Goal: Task Accomplishment & Management: Complete application form

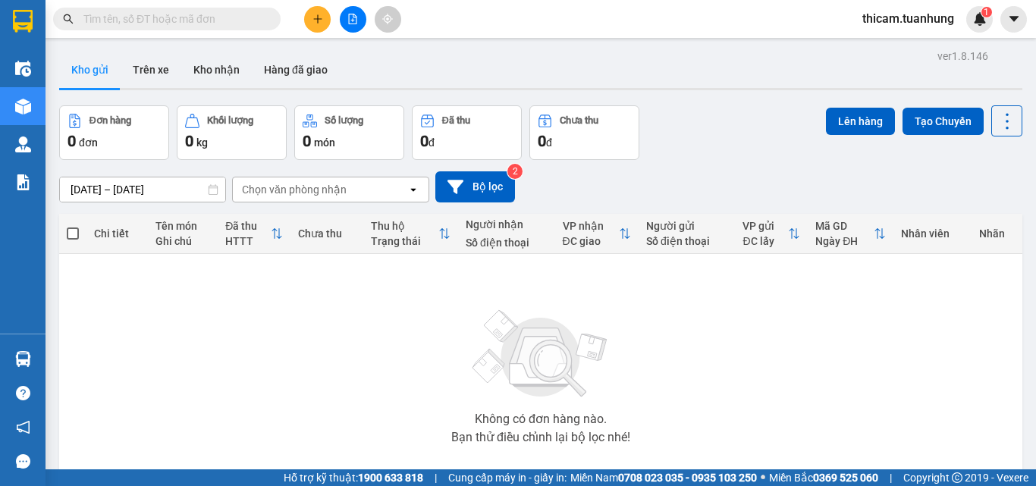
click at [317, 21] on icon "plus" at bounding box center [318, 19] width 11 height 11
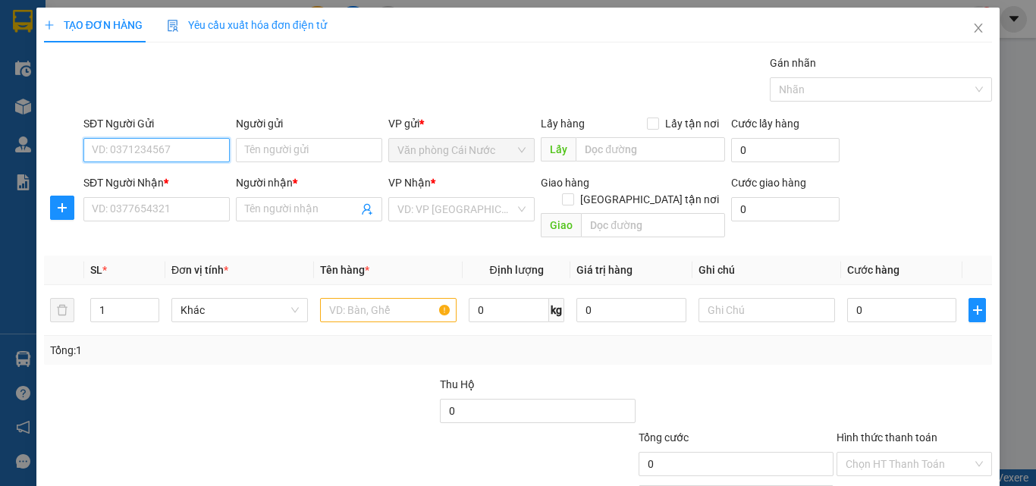
click at [211, 152] on input "SĐT Người Gửi" at bounding box center [156, 150] width 146 height 24
type input "0946899056"
click at [186, 175] on div "0946899056 - NGUYỆN" at bounding box center [155, 180] width 127 height 17
type input "NGUYỆN"
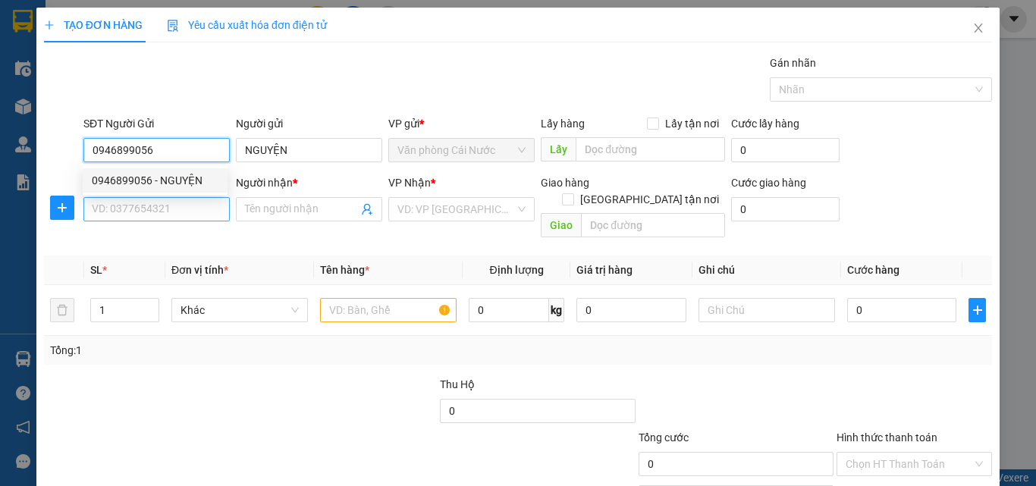
type input "0946899056"
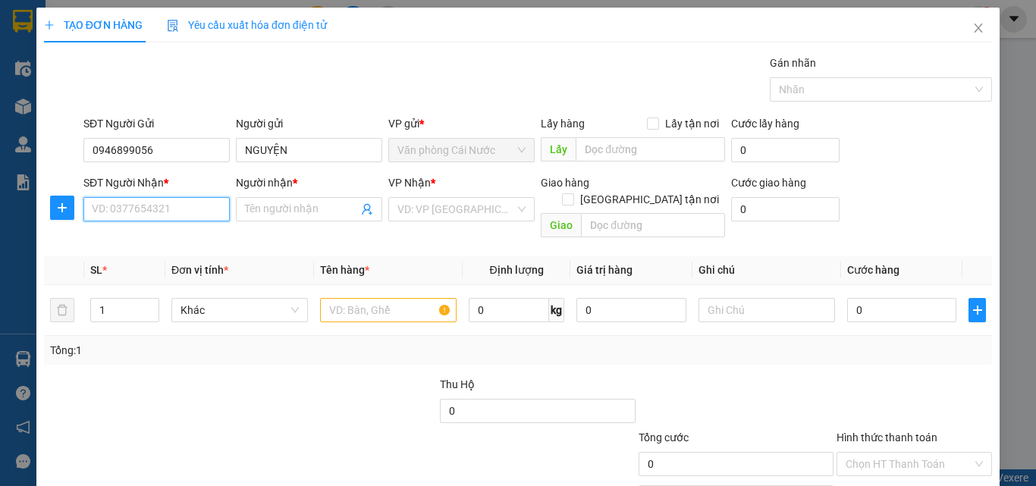
click at [190, 209] on input "SĐT Người Nhận *" at bounding box center [156, 209] width 146 height 24
click at [161, 201] on input "SĐT Người Nhận *" at bounding box center [156, 209] width 146 height 24
click at [153, 218] on input "SĐT Người Nhận *" at bounding box center [156, 209] width 146 height 24
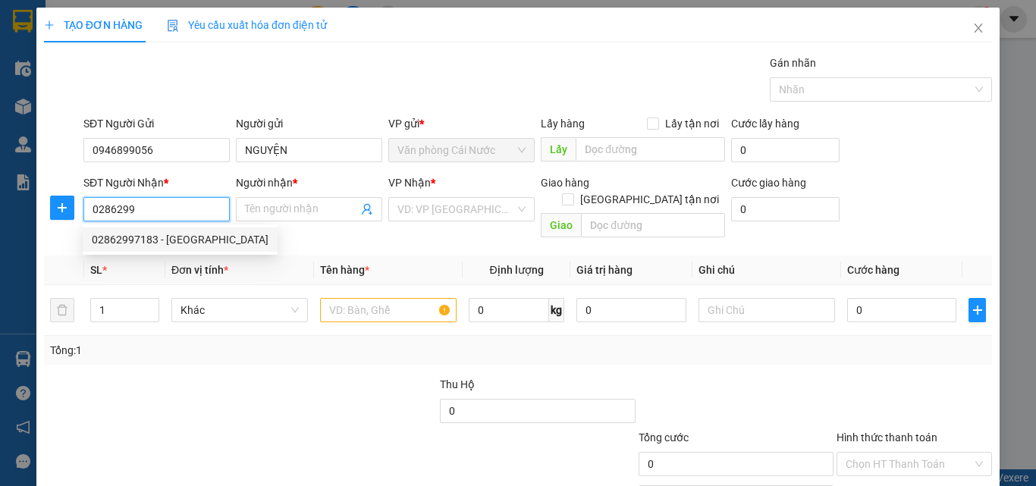
drag, startPoint x: 154, startPoint y: 228, endPoint x: 164, endPoint y: 242, distance: 16.8
click at [154, 228] on div "02862997183 - PHAN ANH" at bounding box center [180, 240] width 195 height 24
type input "02862997183"
type input "[PERSON_NAME]"
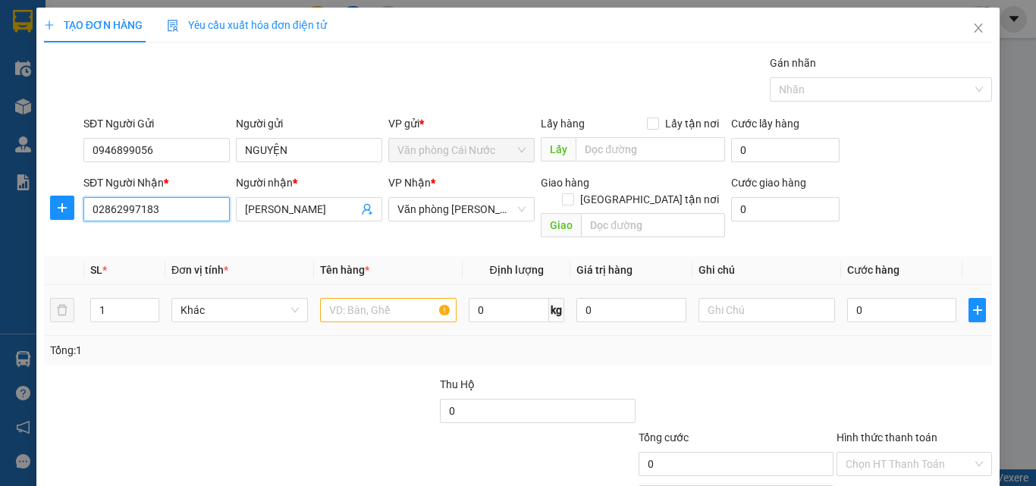
type input "02862997183"
click at [325, 298] on input "text" at bounding box center [388, 310] width 137 height 24
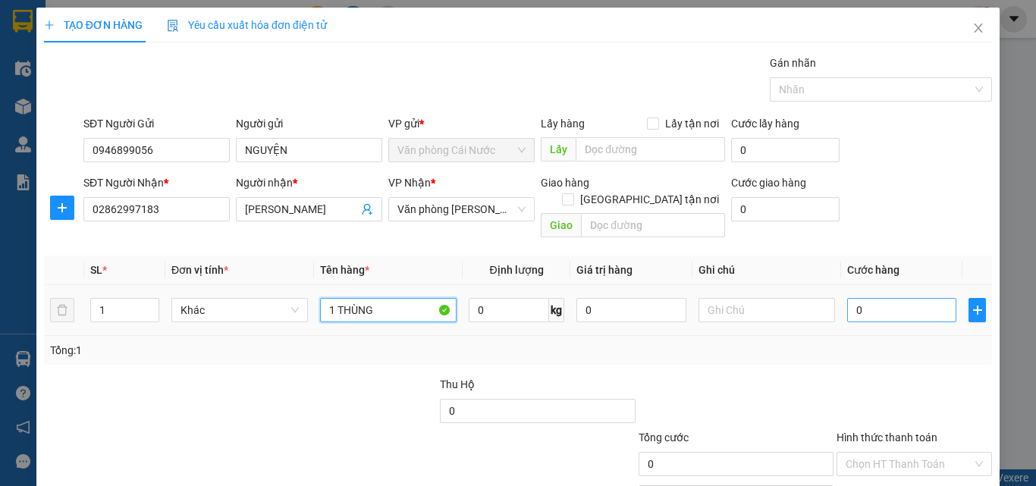
type input "1 THÙNG"
type input "4"
type input "40"
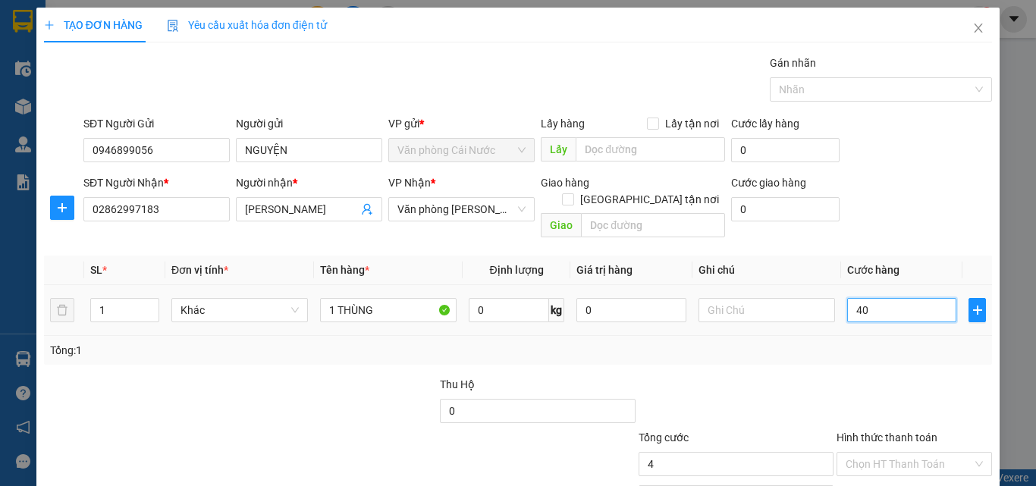
type input "40"
type input "40.000"
click at [882, 453] on input "Hình thức thanh toán" at bounding box center [909, 464] width 127 height 23
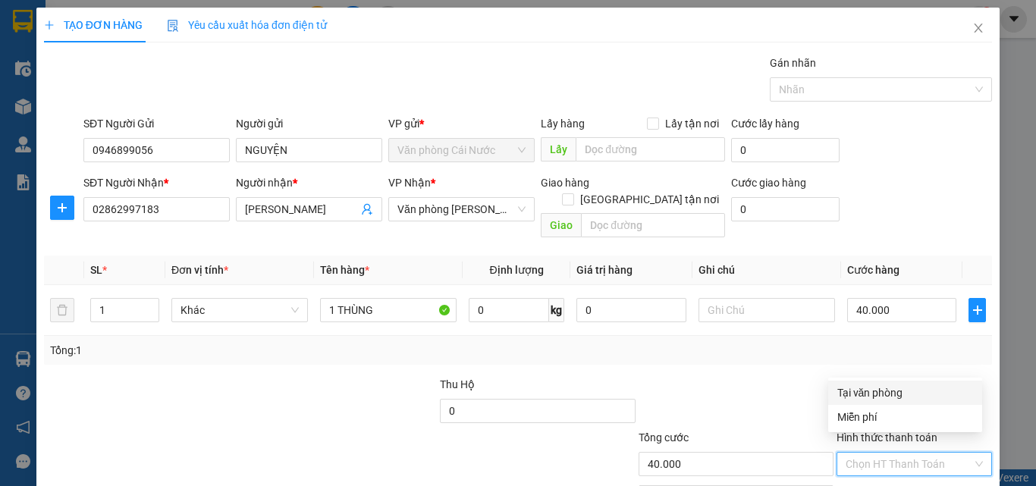
click at [857, 385] on div "Tại văn phòng" at bounding box center [906, 393] width 136 height 17
type input "0"
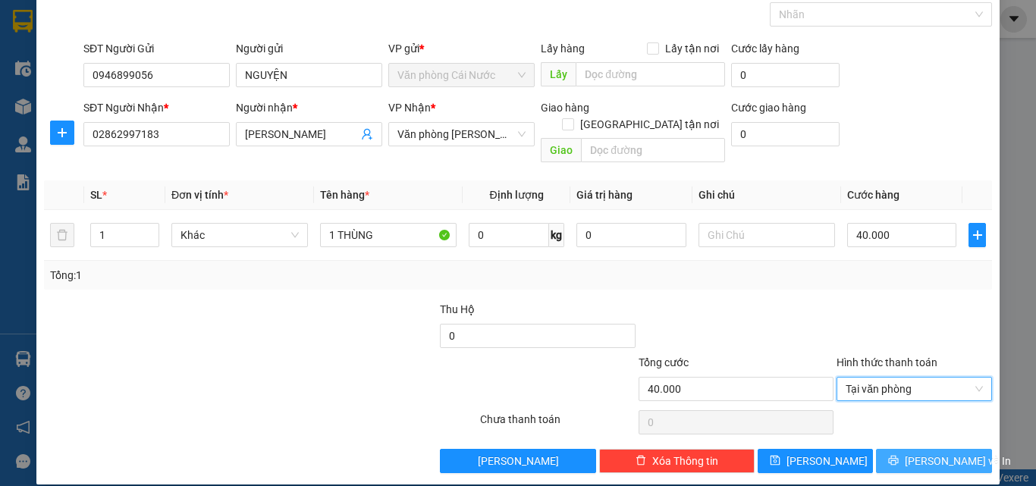
click at [920, 453] on span "Lưu và In" at bounding box center [958, 461] width 106 height 17
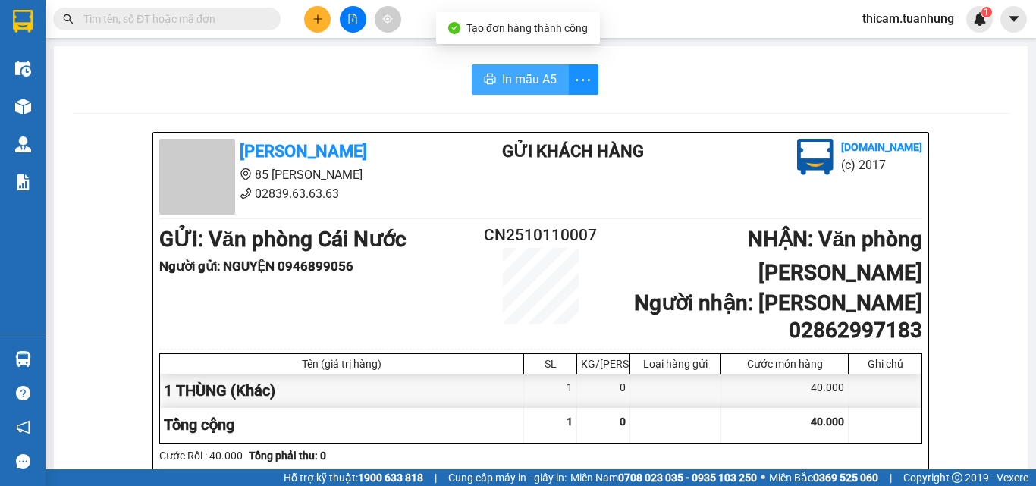
click at [523, 80] on span "In mẫu A5" at bounding box center [529, 79] width 55 height 19
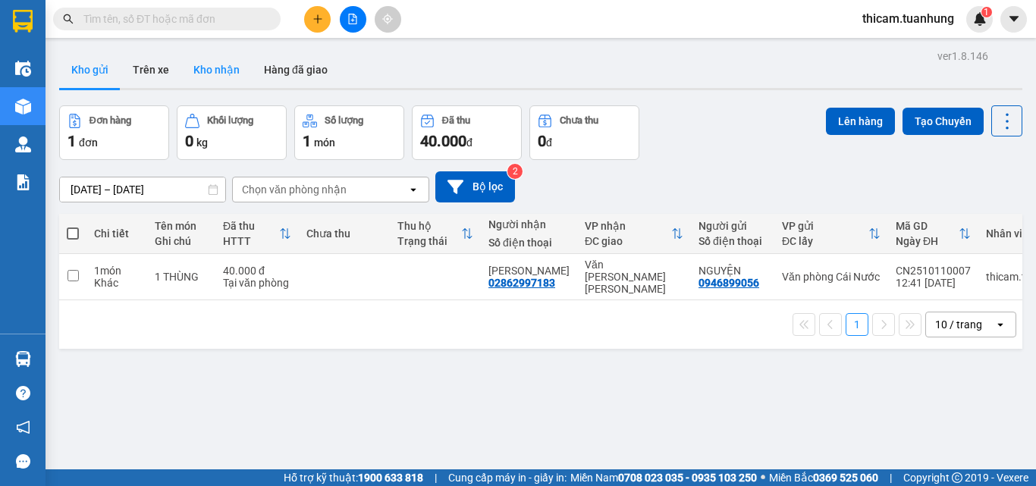
click at [233, 70] on button "Kho nhận" at bounding box center [216, 70] width 71 height 36
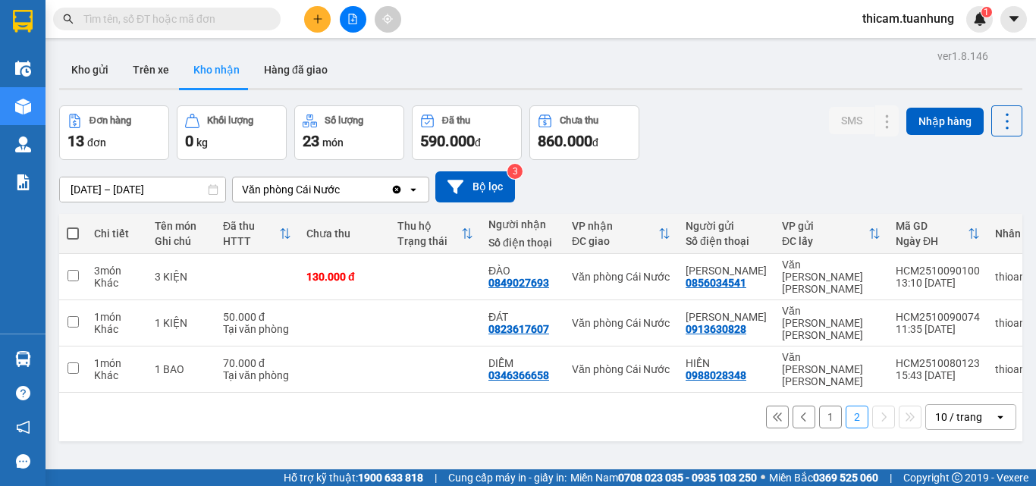
click at [825, 406] on button "1" at bounding box center [830, 417] width 23 height 23
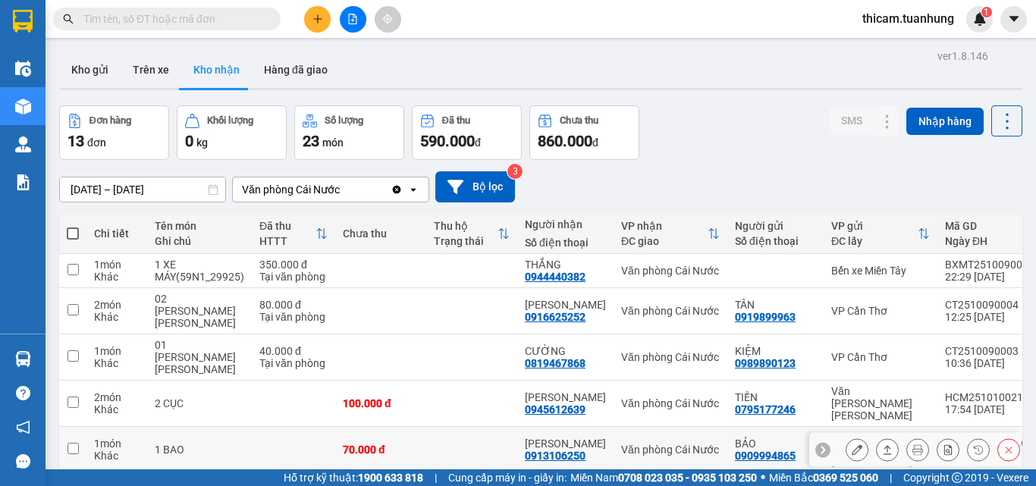
scroll to position [194, 0]
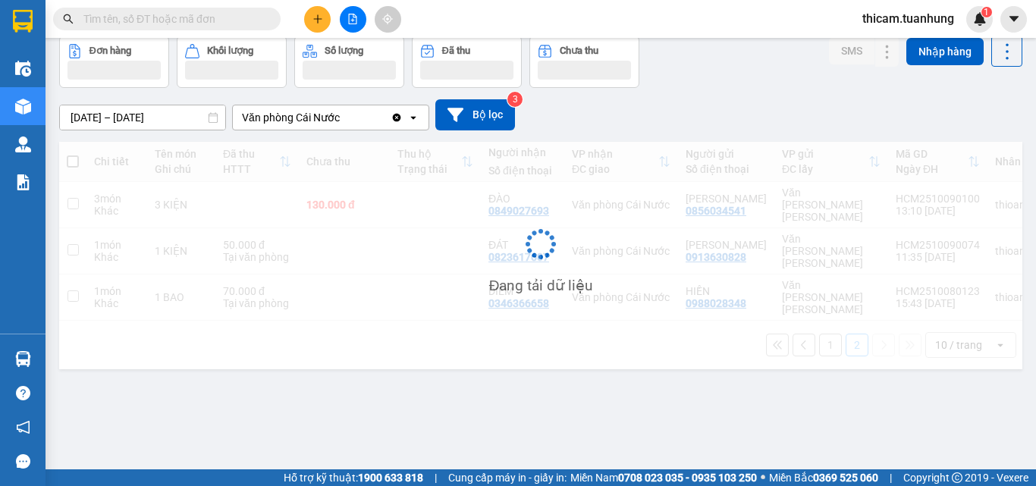
scroll to position [70, 0]
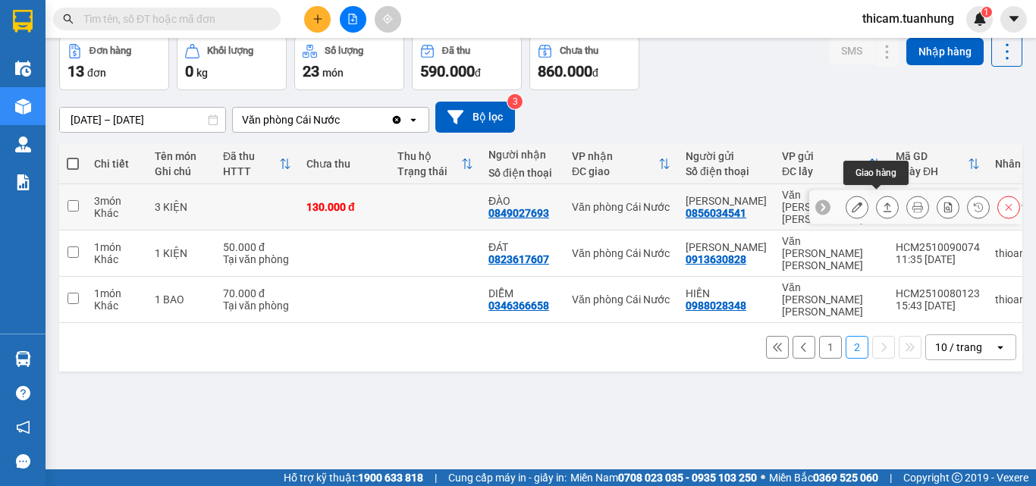
click at [882, 202] on icon at bounding box center [887, 207] width 11 height 11
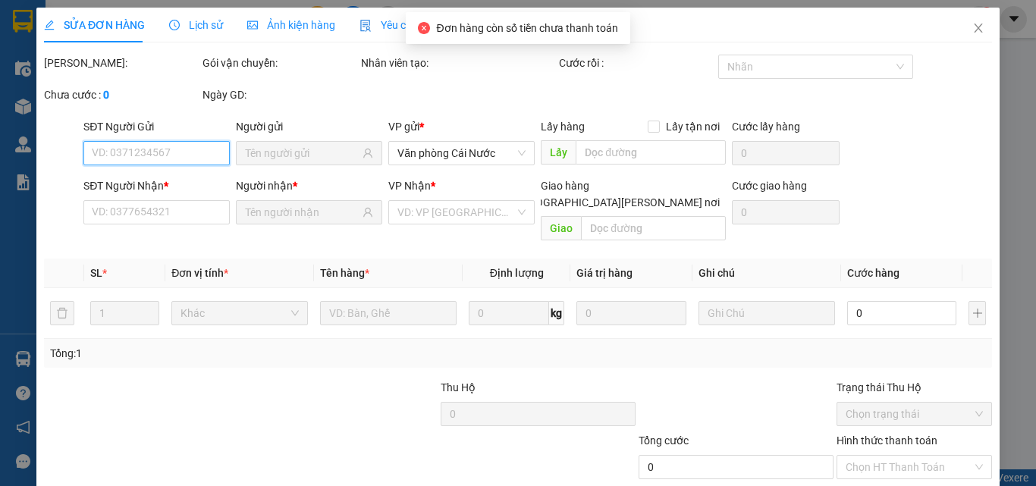
scroll to position [78, 0]
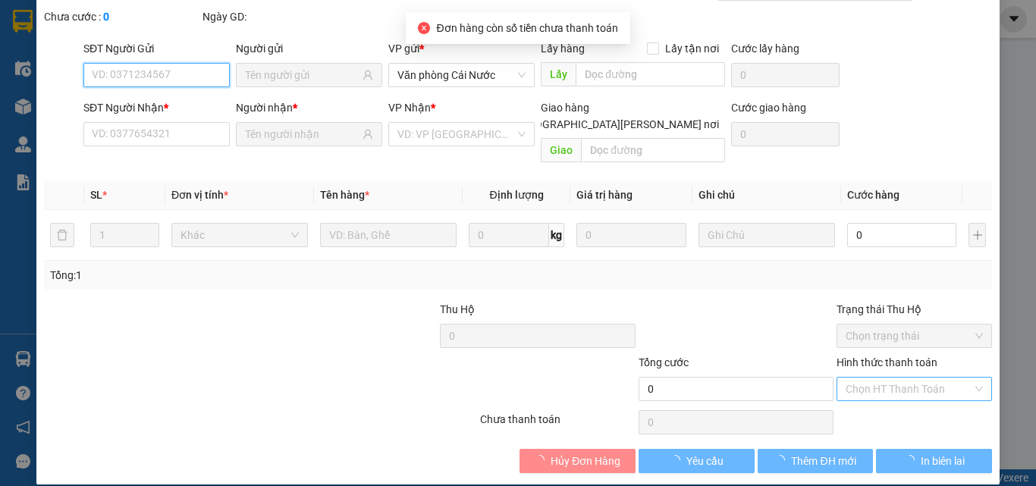
type input "0856034541"
type input "VƯỢNG"
type input "0849027693"
type input "ĐÀO"
type input "130.000"
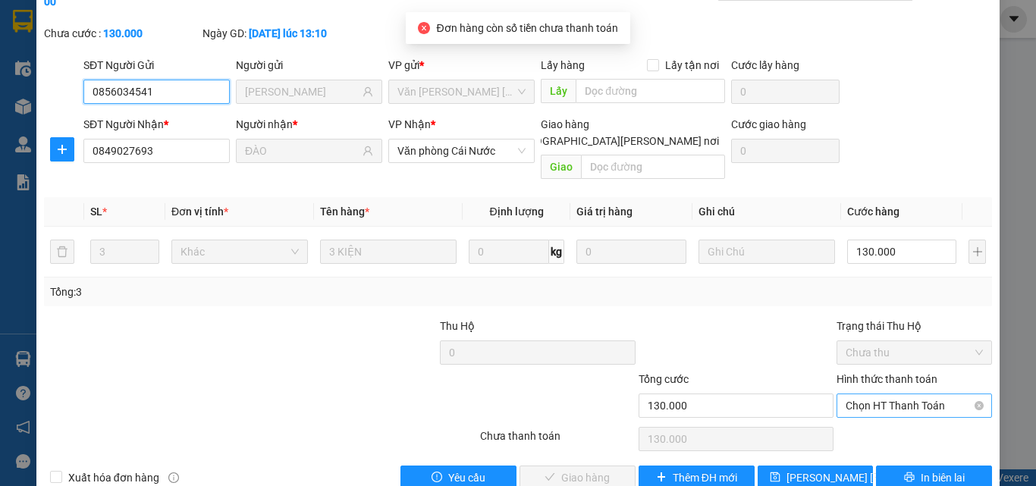
drag, startPoint x: 887, startPoint y: 382, endPoint x: 889, endPoint y: 363, distance: 19.1
click at [889, 395] on span "Chọn HT Thanh Toán" at bounding box center [914, 406] width 137 height 23
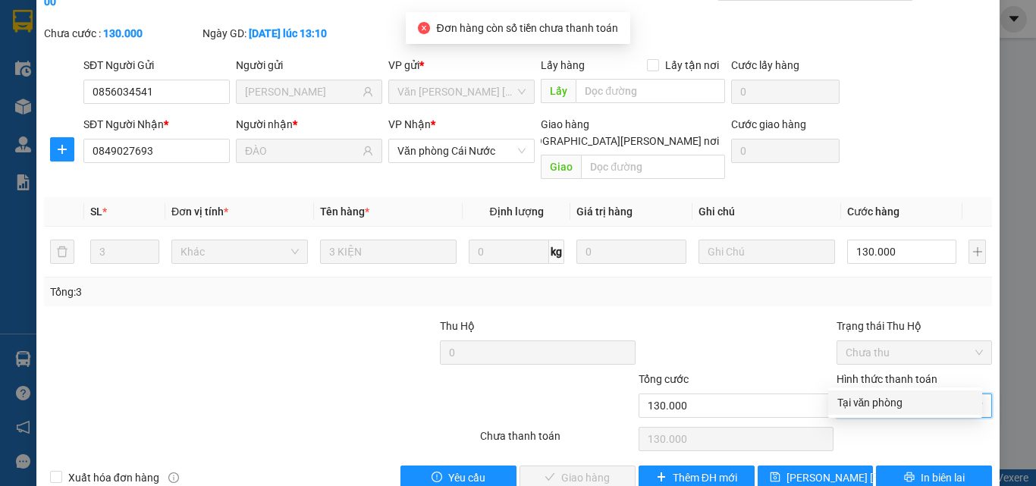
click at [883, 397] on div "Tại văn phòng" at bounding box center [906, 403] width 136 height 17
type input "0"
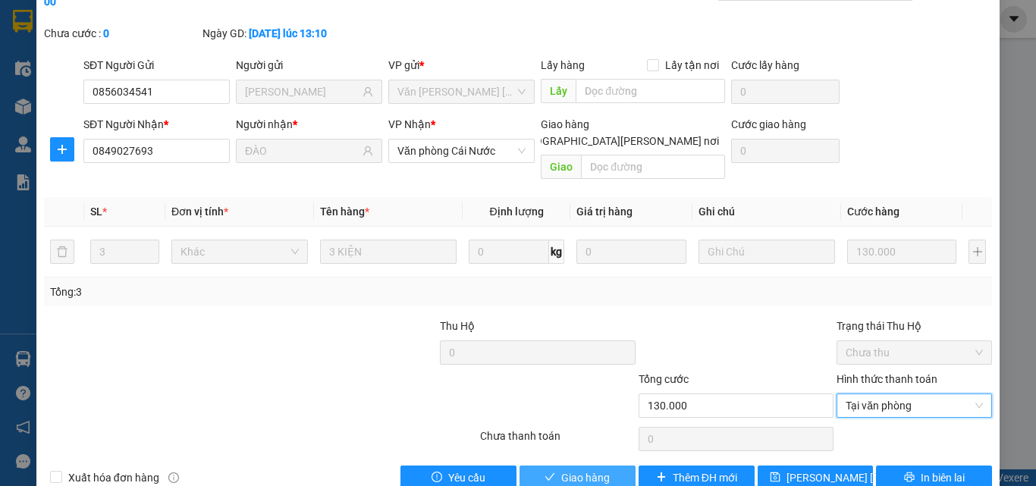
click at [564, 460] on span "Giao hàng" at bounding box center [585, 478] width 49 height 17
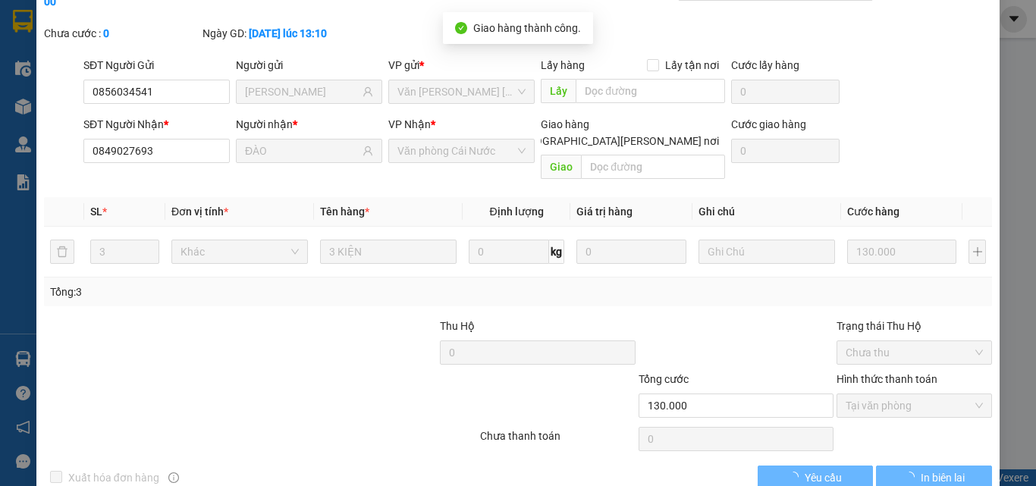
scroll to position [0, 0]
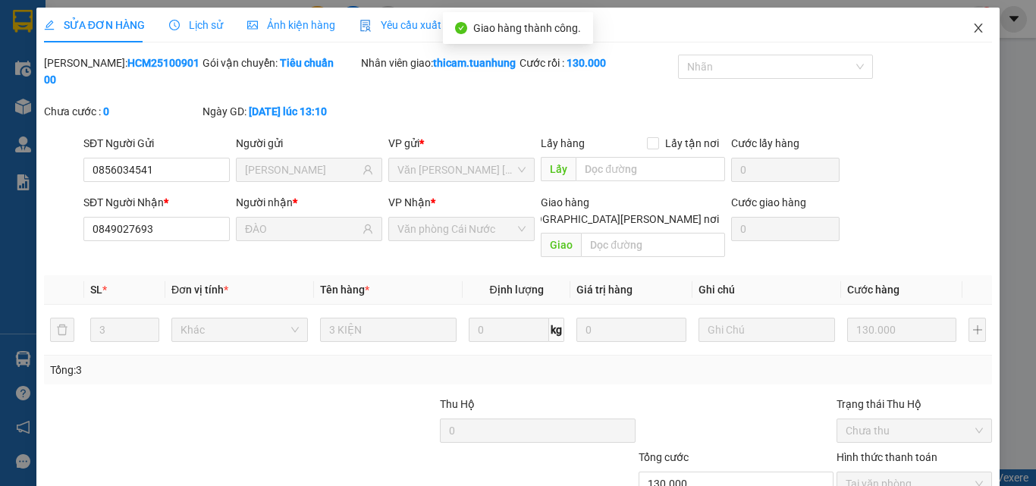
click at [976, 33] on span "Close" at bounding box center [978, 29] width 42 height 42
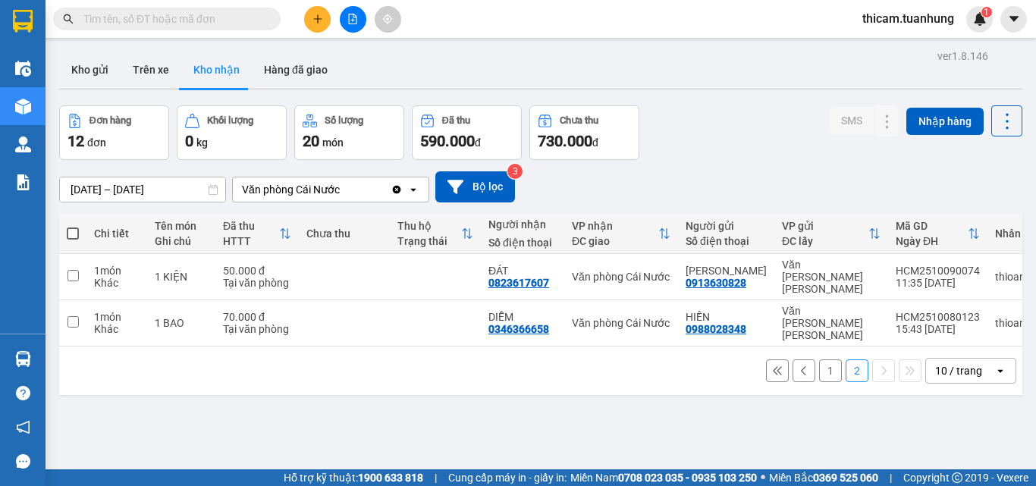
click at [819, 360] on button "1" at bounding box center [830, 371] width 23 height 23
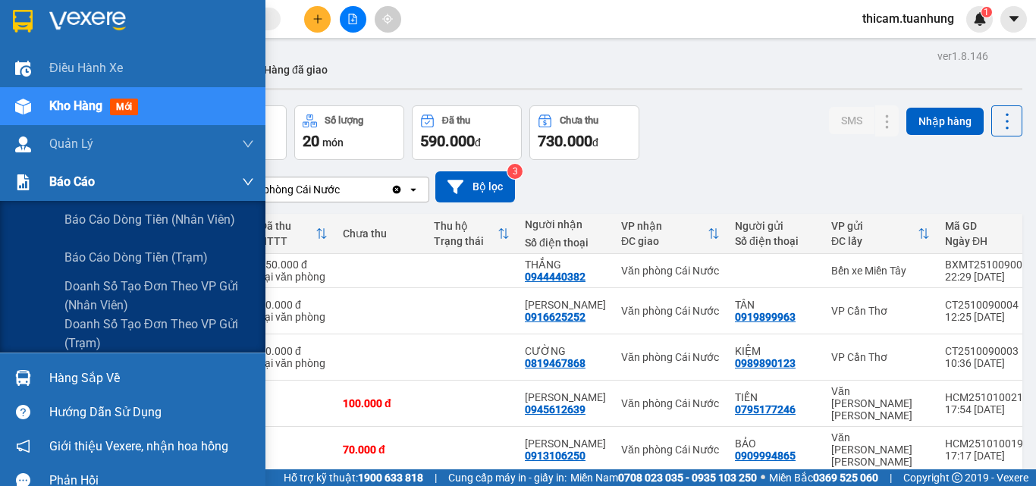
click at [71, 179] on span "Báo cáo" at bounding box center [72, 181] width 46 height 19
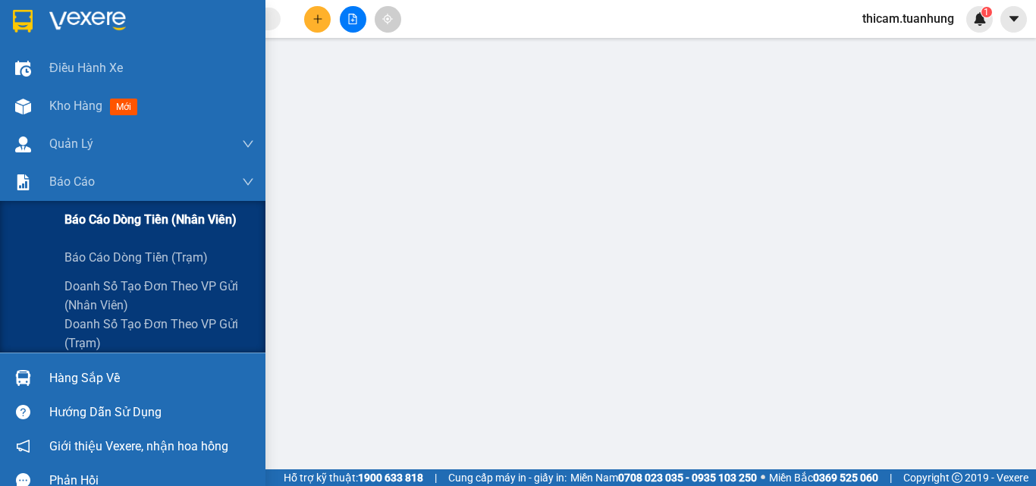
click at [84, 219] on span "Báo cáo dòng tiền (nhân viên)" at bounding box center [150, 219] width 172 height 19
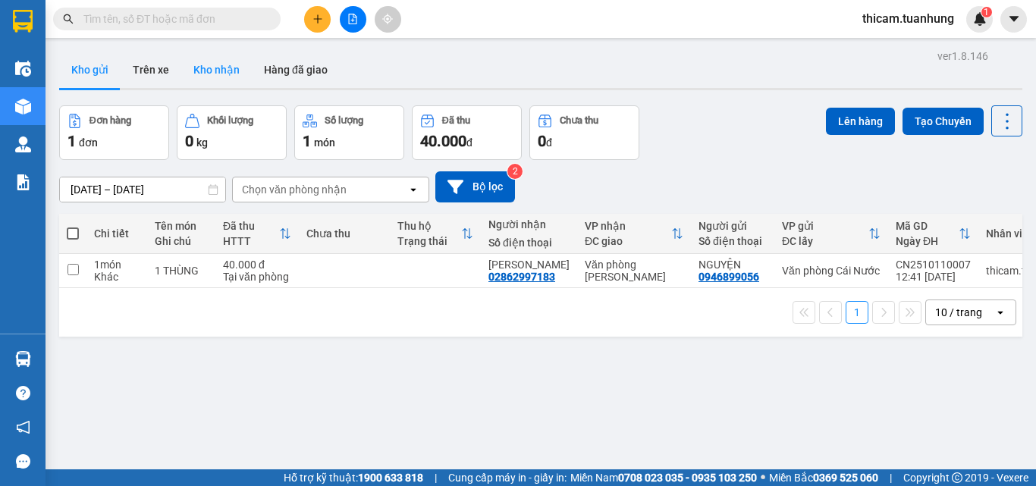
click at [215, 64] on button "Kho nhận" at bounding box center [216, 70] width 71 height 36
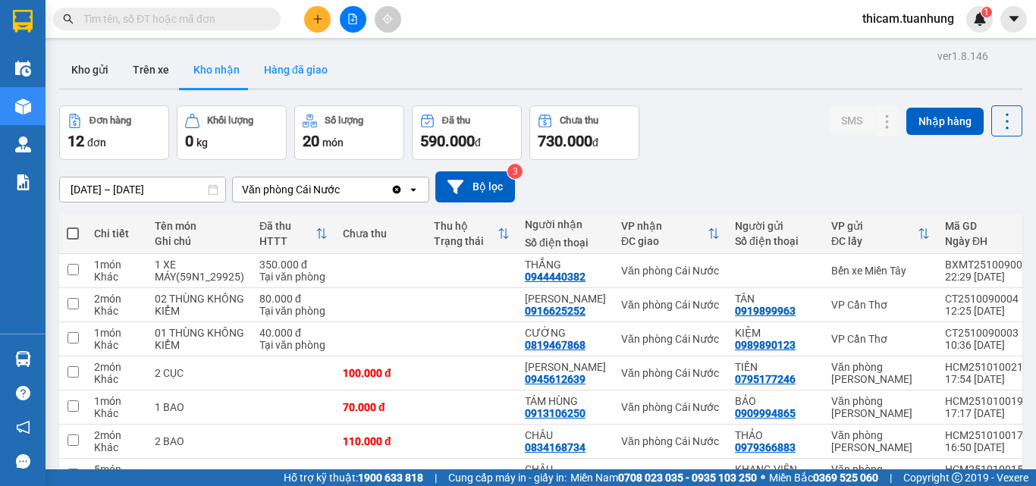
click at [279, 69] on button "Hàng đã giao" at bounding box center [296, 70] width 88 height 36
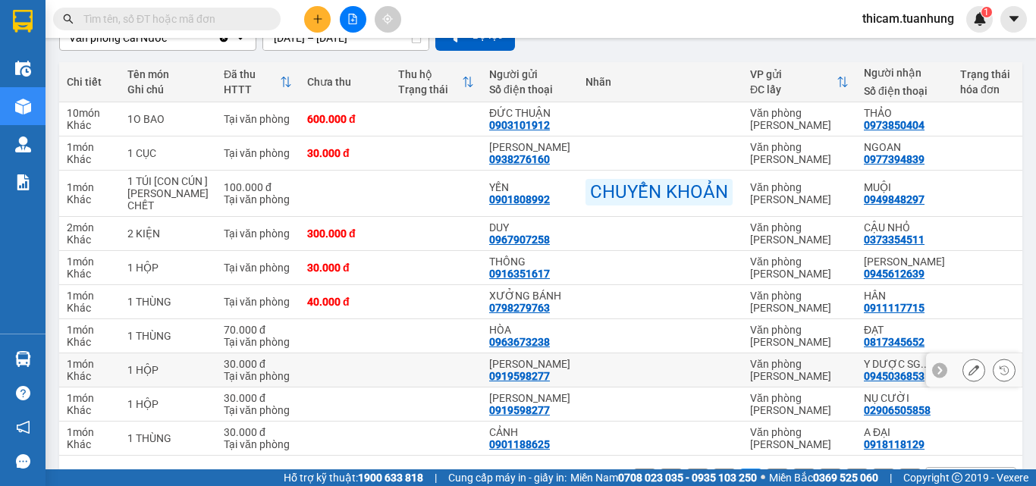
scroll to position [255, 0]
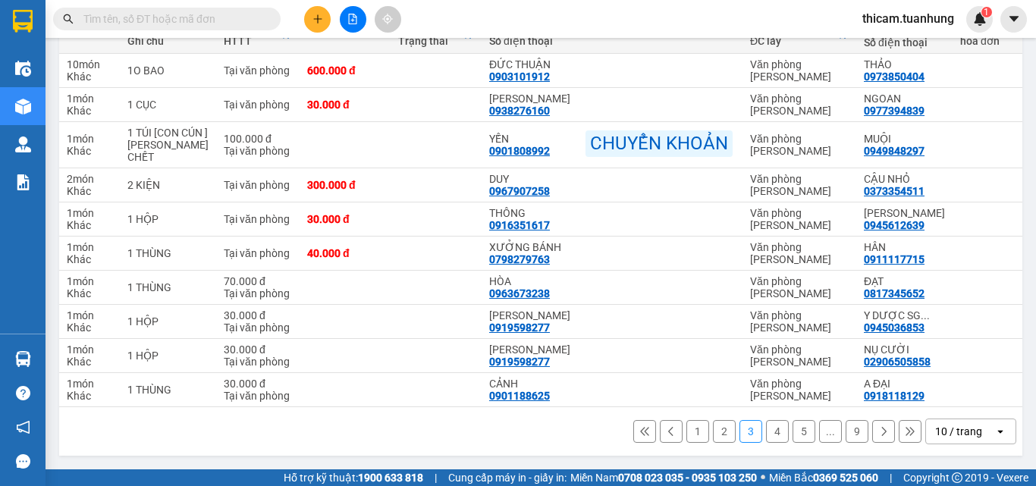
click at [693, 431] on button "1" at bounding box center [698, 431] width 23 height 23
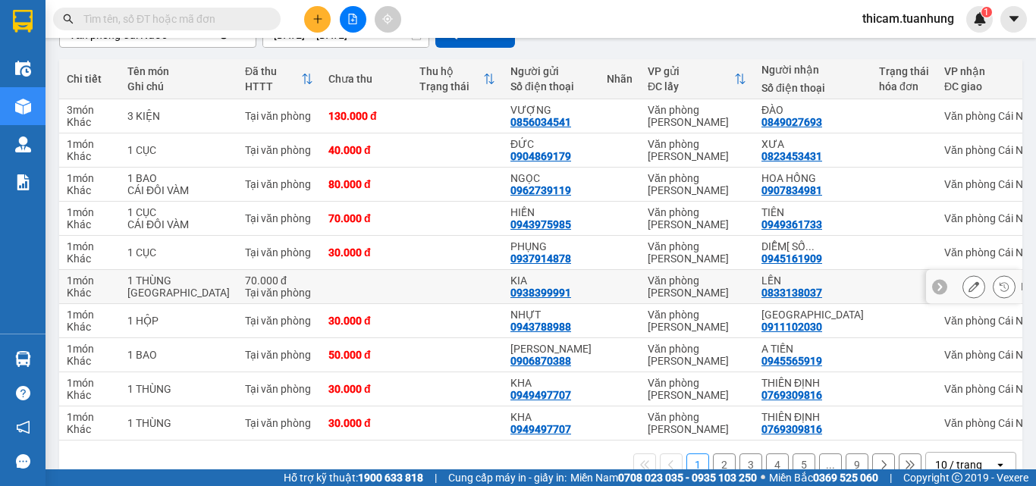
scroll to position [231, 0]
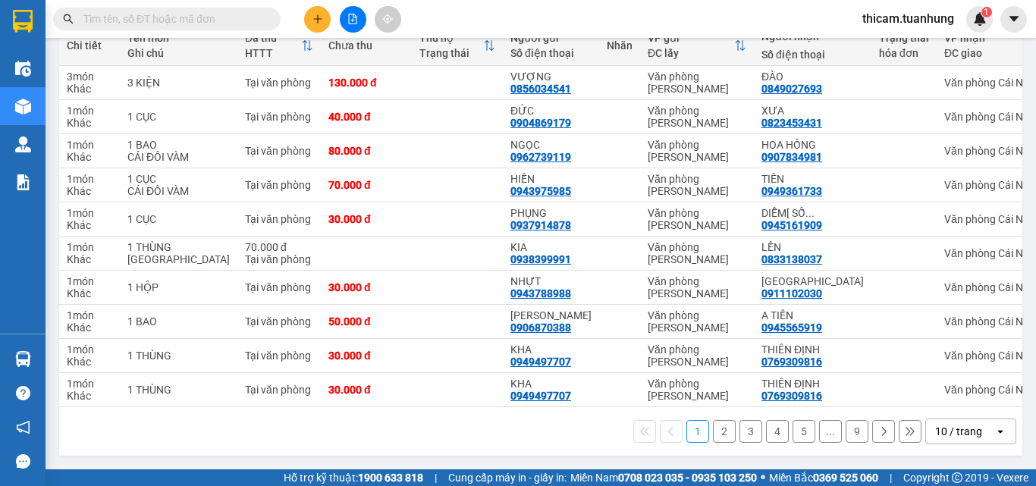
click at [713, 431] on button "2" at bounding box center [724, 431] width 23 height 23
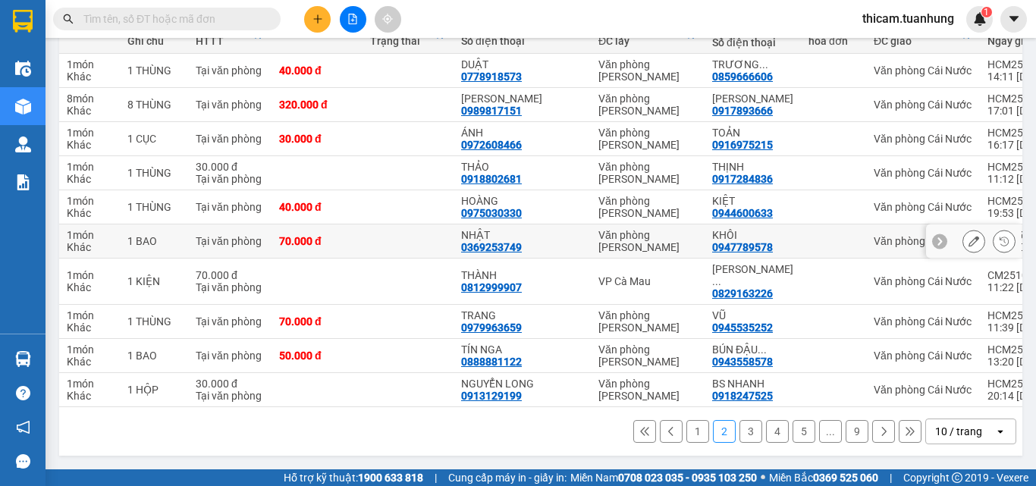
scroll to position [219, 0]
click at [118, 11] on input "text" at bounding box center [172, 19] width 179 height 17
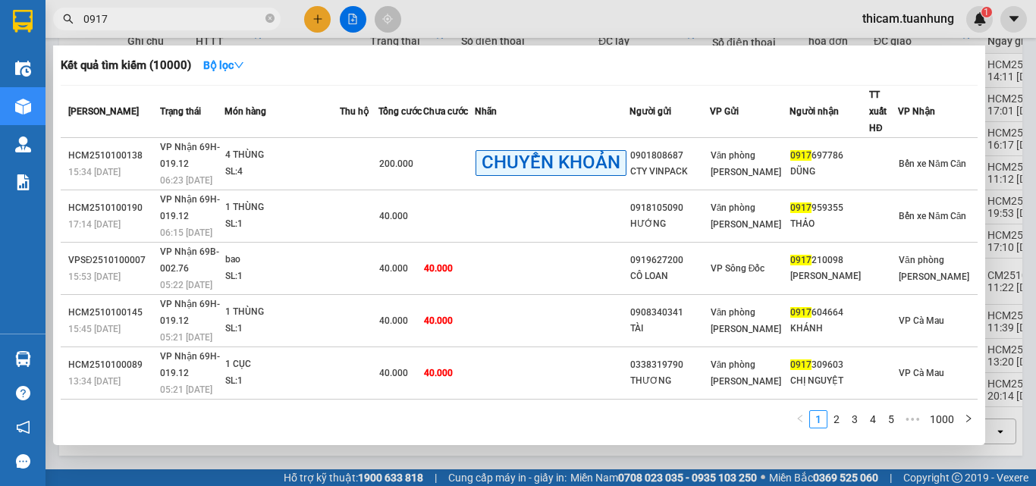
click at [483, 6] on div at bounding box center [518, 243] width 1036 height 486
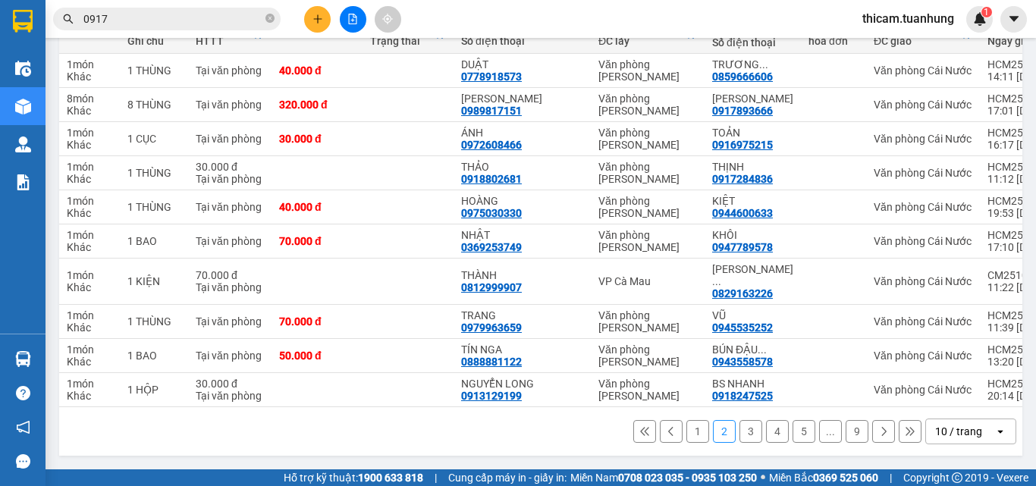
click at [133, 17] on input "0917" at bounding box center [172, 19] width 179 height 17
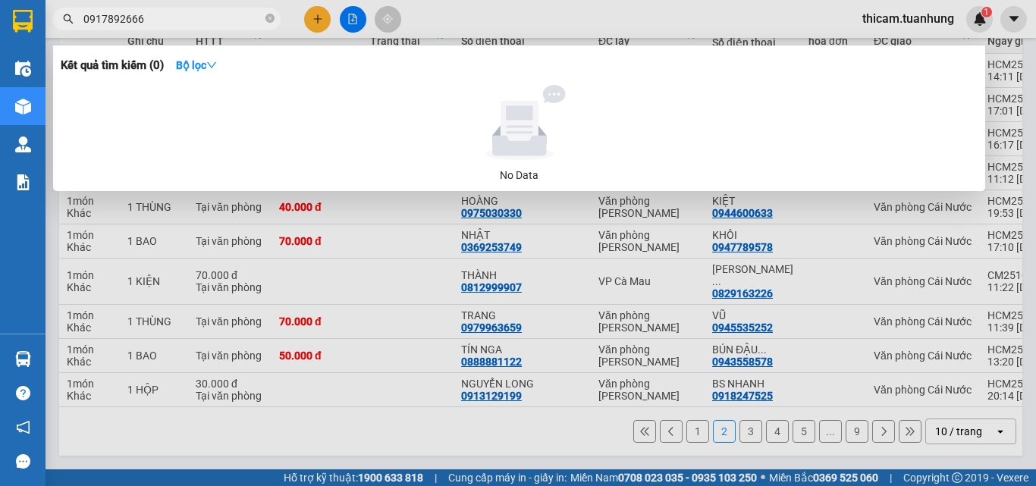
click at [121, 17] on input "0917892666" at bounding box center [172, 19] width 179 height 17
click at [121, 20] on input "0917892666" at bounding box center [172, 19] width 179 height 17
type input "0917893666"
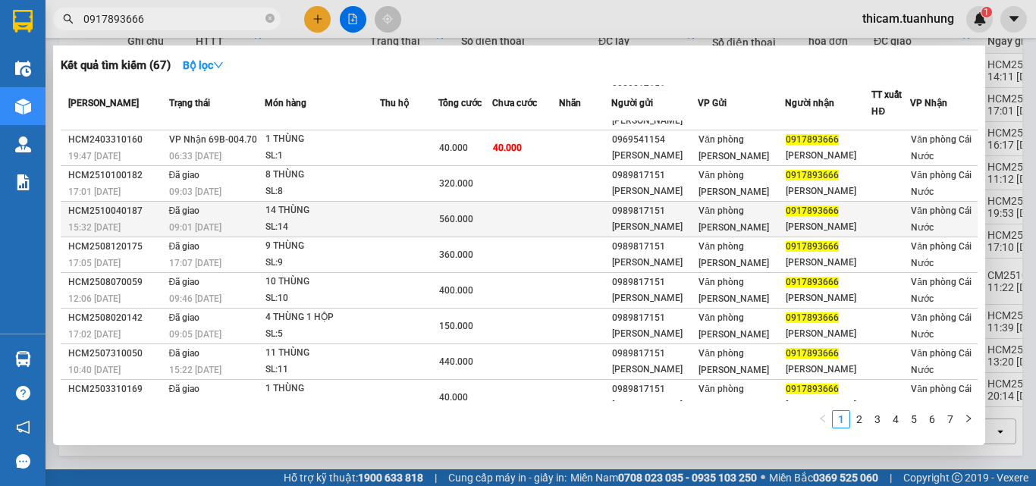
scroll to position [0, 0]
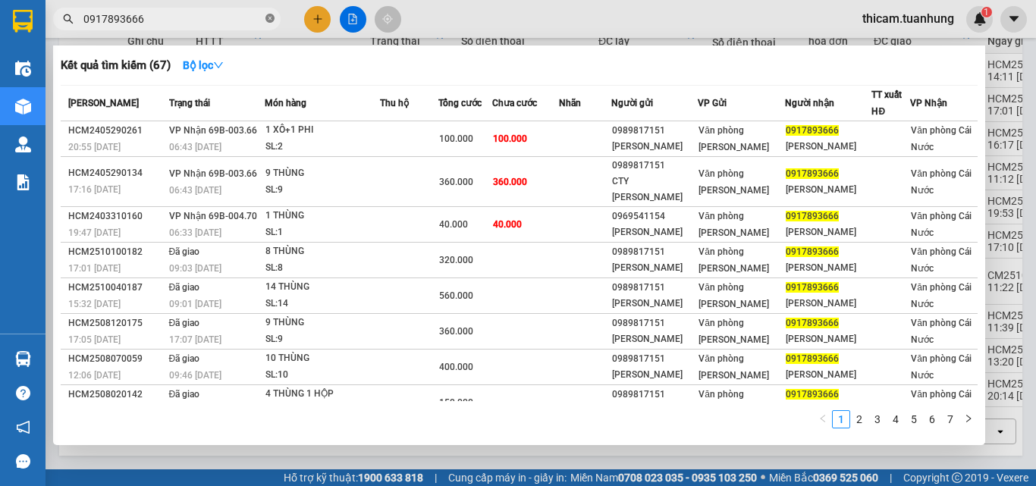
click at [268, 18] on icon "close-circle" at bounding box center [270, 18] width 9 height 9
